Goal: Book appointment/travel/reservation

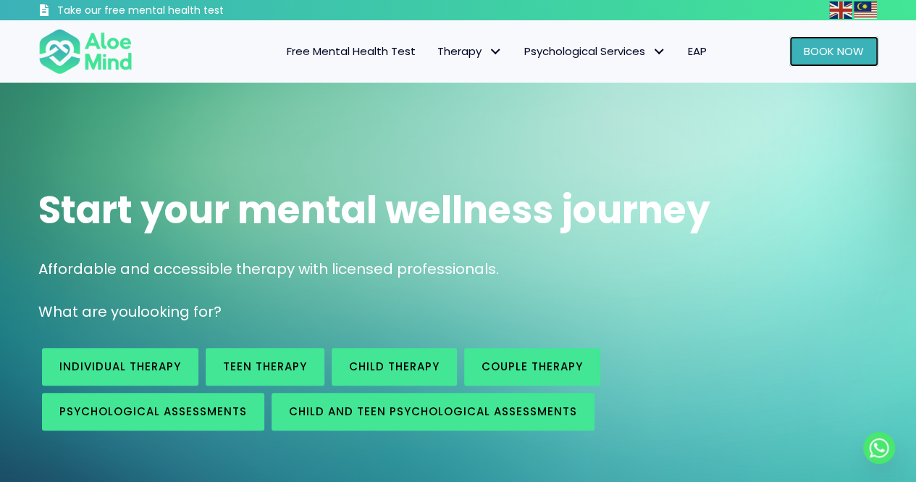
click at [845, 48] on span "Book Now" at bounding box center [834, 50] width 60 height 15
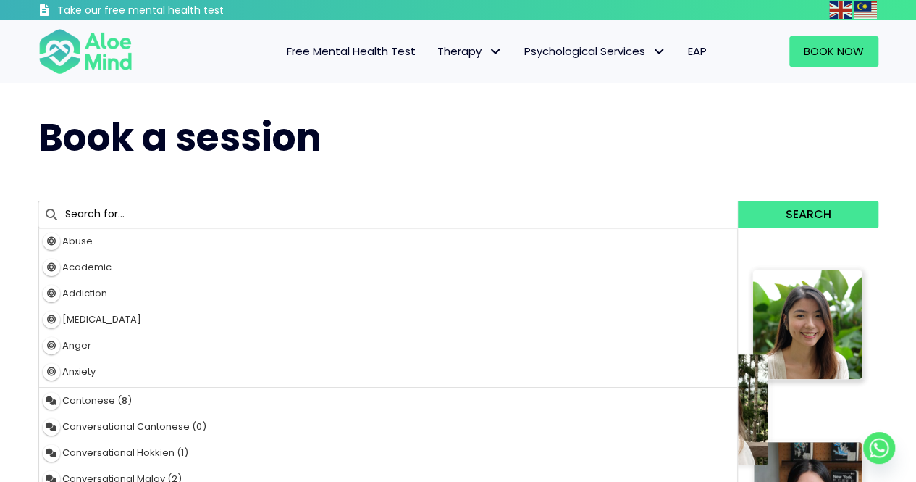
click at [259, 213] on input "text" at bounding box center [388, 215] width 700 height 28
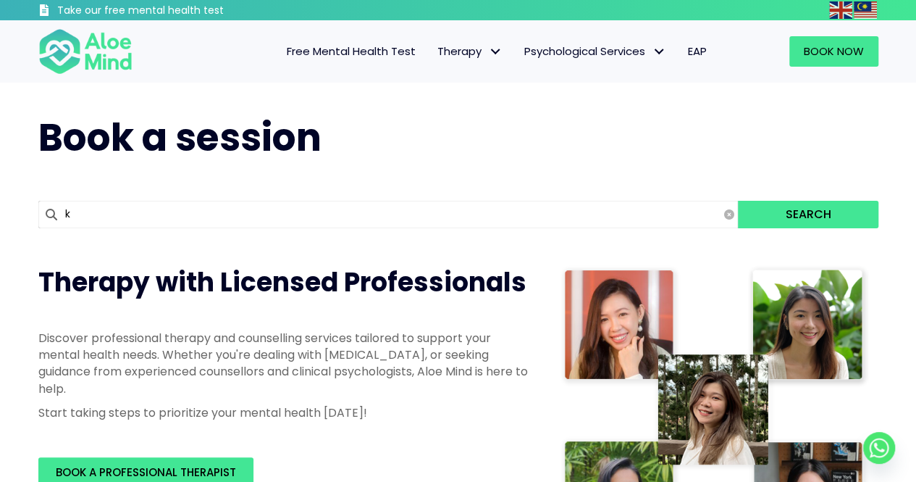
type input "ke"
type input "kelly"
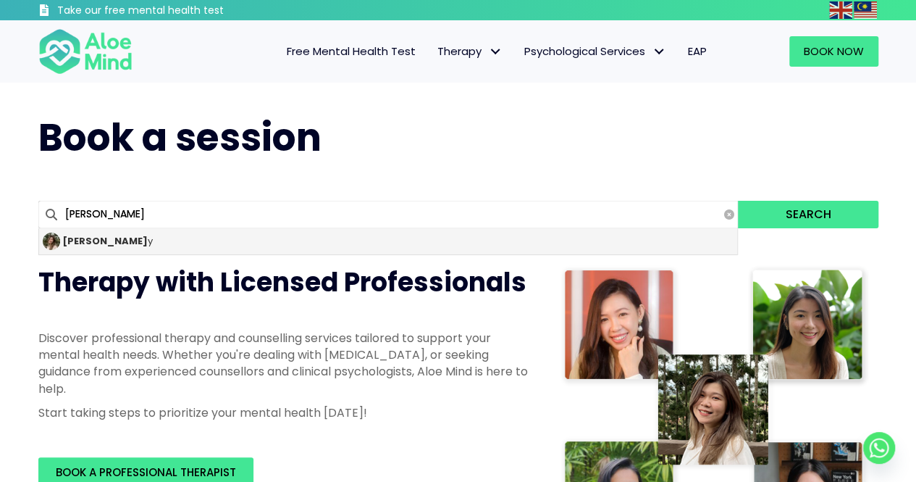
click at [227, 240] on div "Kell y" at bounding box center [388, 241] width 699 height 26
type input "[PERSON_NAME]"
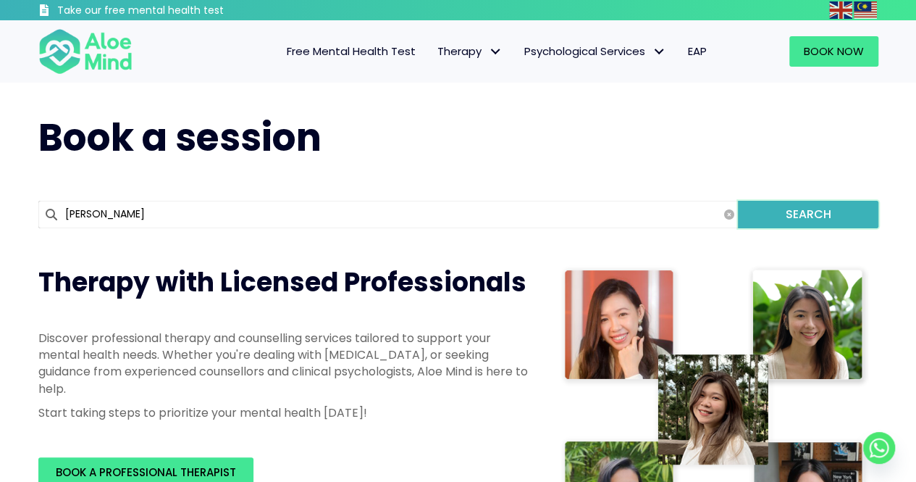
click at [801, 211] on button "Search" at bounding box center [808, 215] width 140 height 28
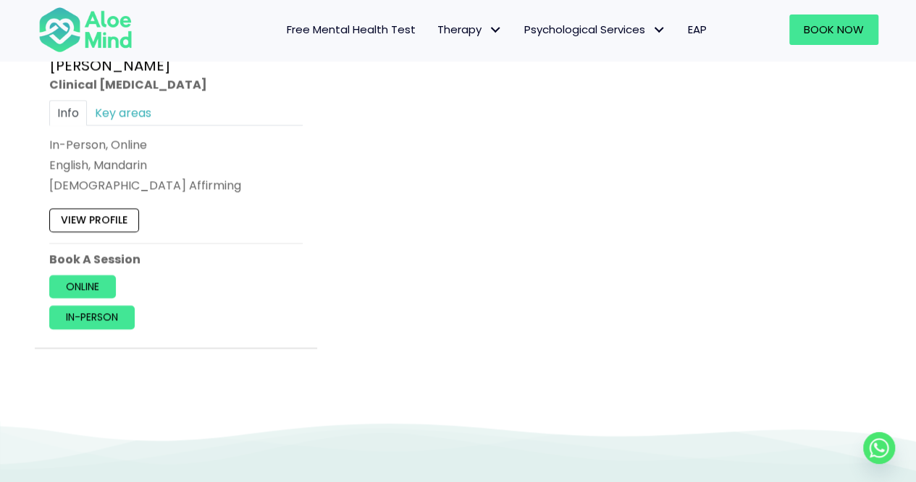
scroll to position [1042, 0]
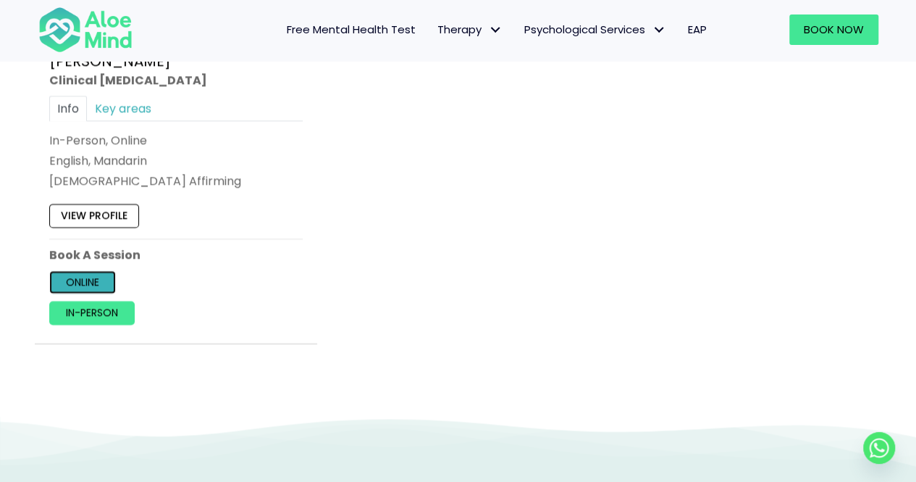
click at [84, 277] on link "Online" at bounding box center [82, 281] width 67 height 23
